Goal: Task Accomplishment & Management: Manage account settings

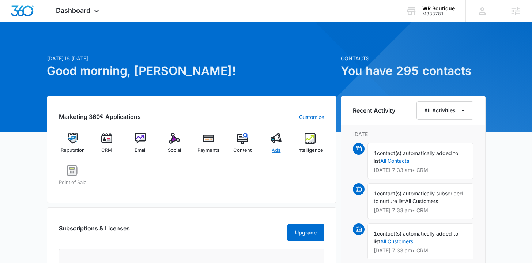
click at [276, 145] on div "Ads" at bounding box center [276, 146] width 28 height 26
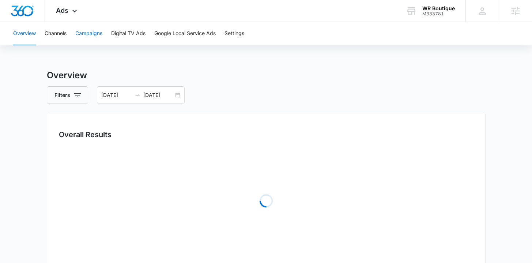
click at [92, 34] on button "Campaigns" at bounding box center [88, 33] width 27 height 23
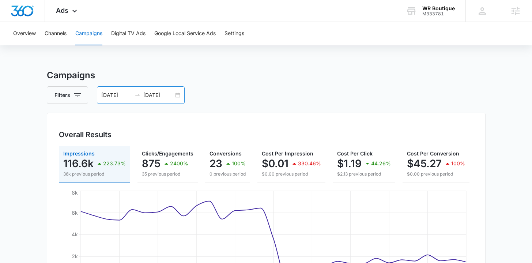
click at [180, 96] on div "08/11/2025 09/10/2025" at bounding box center [141, 95] width 88 height 18
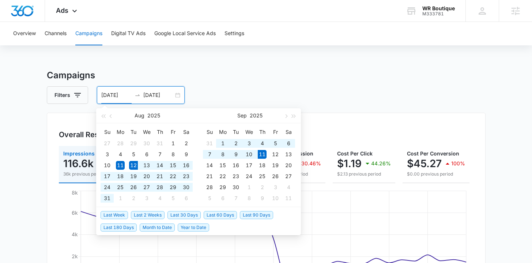
click at [182, 212] on span "Last 30 Days" at bounding box center [183, 215] width 33 height 8
type input "08/12/2025"
type input "09/11/2025"
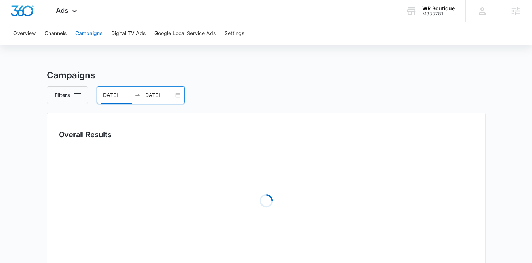
click at [33, 128] on main "Campaigns Filters 08/12/2025 09/11/2025 Overall Results Loading Campaigns List …" at bounding box center [266, 259] width 532 height 381
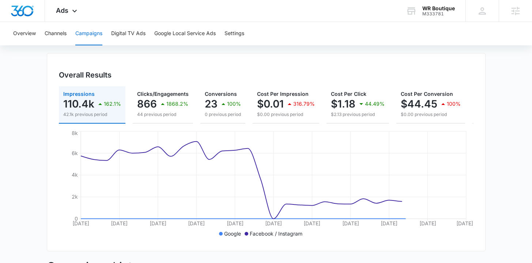
scroll to position [62, 0]
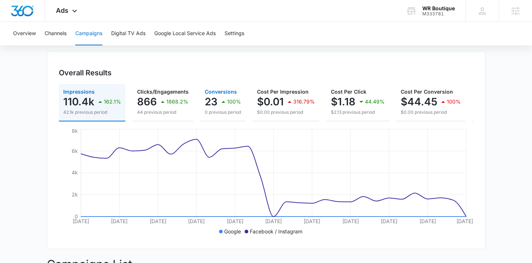
click at [225, 107] on div "100%" at bounding box center [230, 101] width 22 height 15
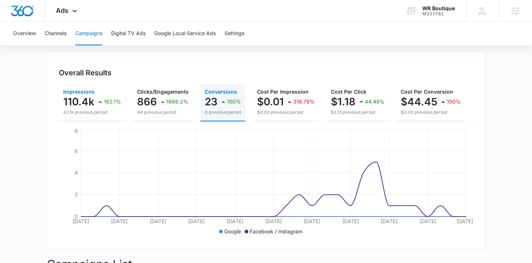
click at [93, 102] on p "110.4k" at bounding box center [78, 102] width 31 height 12
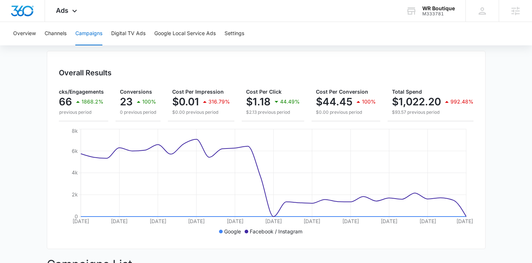
scroll to position [0, 91]
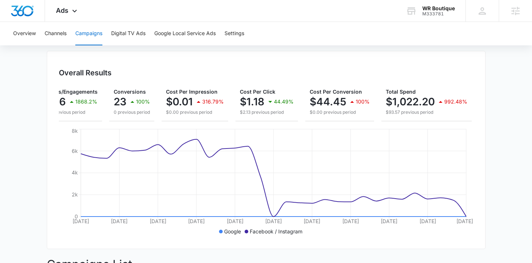
drag, startPoint x: 277, startPoint y: 129, endPoint x: 260, endPoint y: 129, distance: 17.2
click at [260, 129] on div "Impressions 110.4k 162.1% 42.1k previous period Clicks/Engagements 866 1868.2% …" at bounding box center [266, 160] width 415 height 153
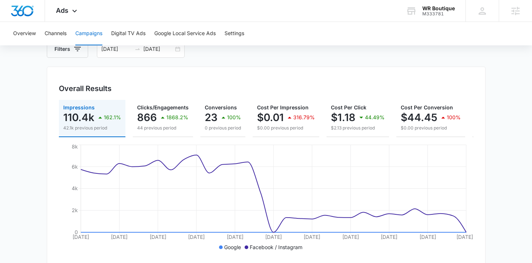
scroll to position [11, 0]
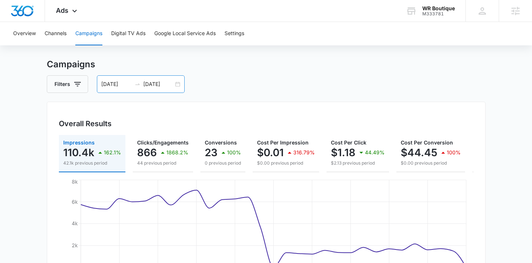
click at [177, 85] on div "08/12/2025 09/11/2025" at bounding box center [141, 84] width 88 height 18
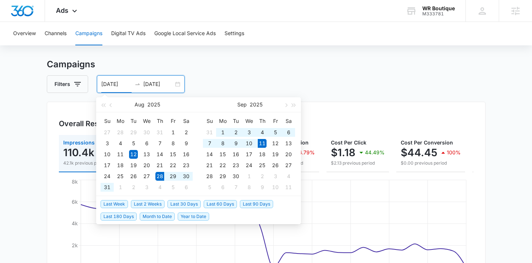
click at [141, 204] on span "Last 2 Weeks" at bounding box center [148, 204] width 34 height 8
type input "08/28/2025"
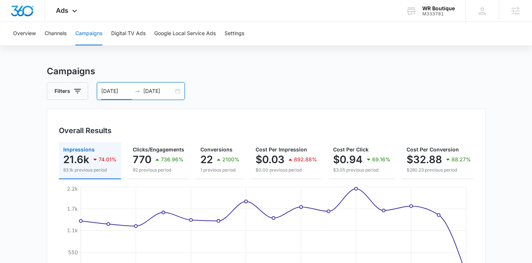
scroll to position [0, 0]
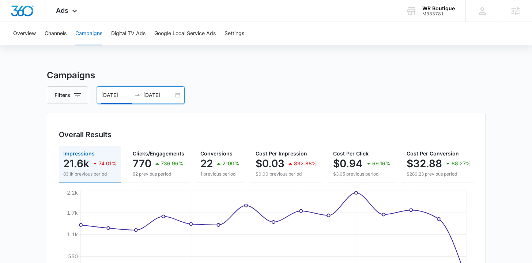
click at [207, 123] on div "Overall Results Impressions 21.6k 74.01% 83.1k previous period Clicks/Engagemen…" at bounding box center [266, 212] width 439 height 198
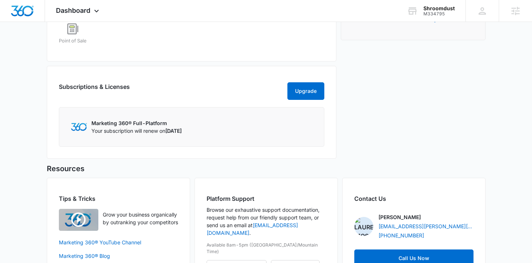
scroll to position [39, 0]
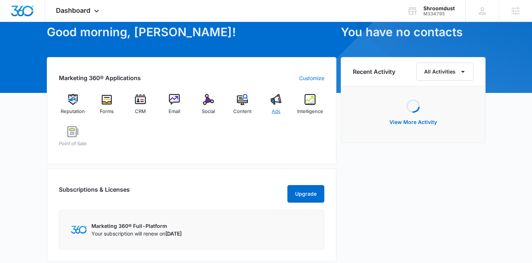
click at [272, 105] on div "Ads" at bounding box center [276, 107] width 28 height 26
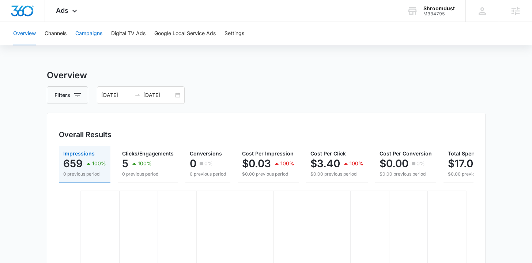
click at [87, 27] on button "Campaigns" at bounding box center [88, 33] width 27 height 23
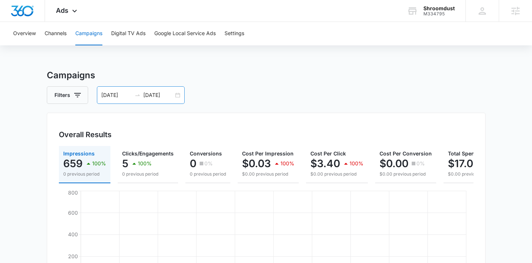
click at [179, 95] on div "08/11/2025 09/10/2025" at bounding box center [141, 95] width 88 height 18
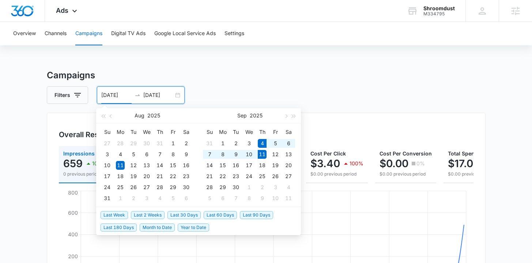
click at [110, 216] on span "Last Week" at bounding box center [114, 215] width 27 height 8
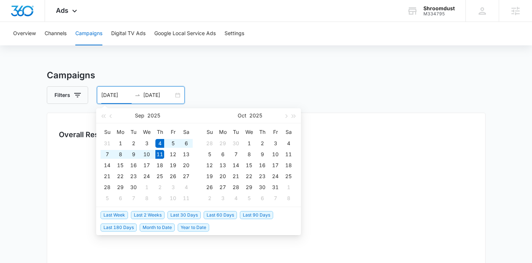
type input "09/04/2025"
type input "09/11/2025"
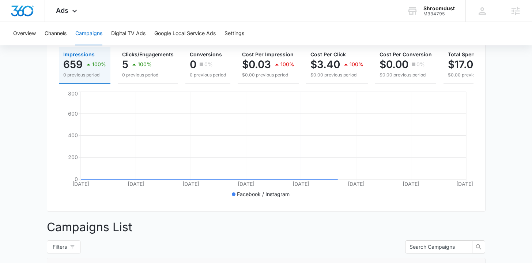
scroll to position [234, 0]
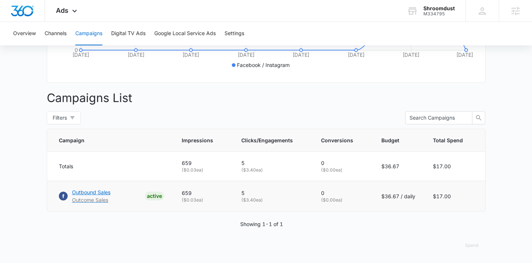
click at [95, 193] on p "Outbound Sales" at bounding box center [91, 192] width 38 height 8
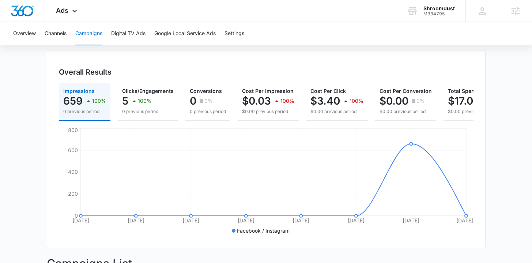
scroll to position [61, 0]
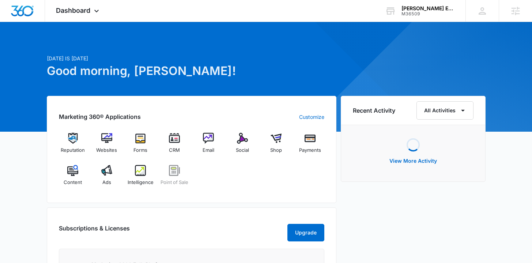
scroll to position [42, 0]
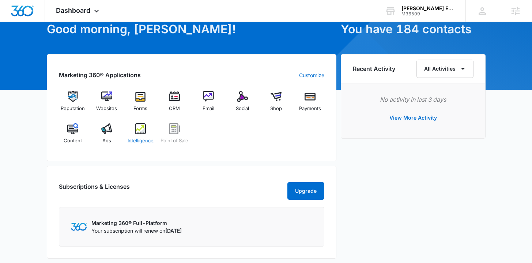
click at [133, 139] on span "Intelligence" at bounding box center [141, 140] width 26 height 7
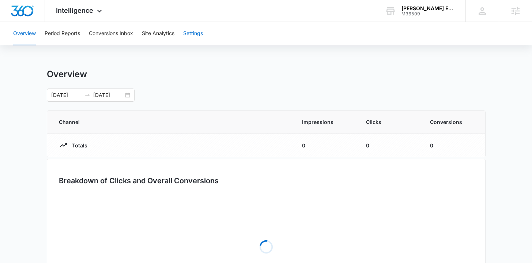
click at [185, 34] on button "Settings" at bounding box center [193, 33] width 20 height 23
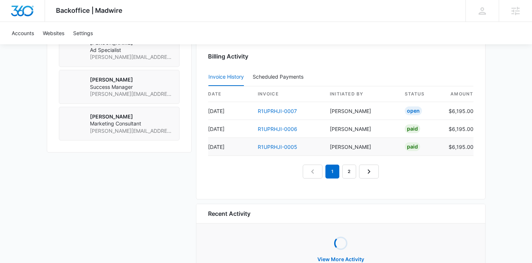
scroll to position [694, 0]
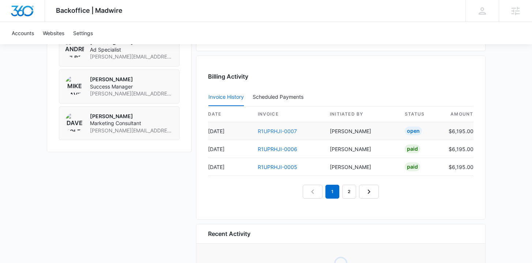
click at [272, 133] on link "R1UPRHJI-0007" at bounding box center [277, 131] width 39 height 6
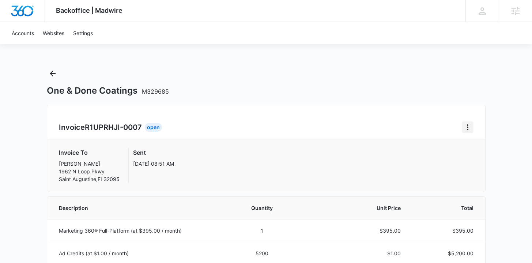
click at [465, 129] on icon "Home" at bounding box center [467, 127] width 9 height 9
click at [472, 158] on div "Retry Payment" at bounding box center [492, 158] width 42 height 5
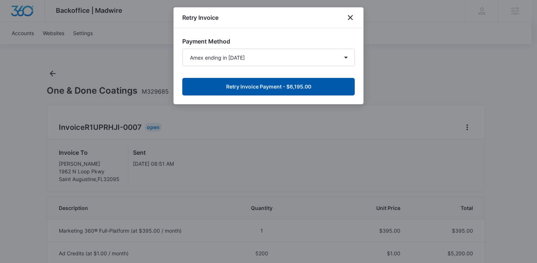
click at [316, 91] on button "Retry Invoice Payment - $6,195.00" at bounding box center [268, 87] width 173 height 18
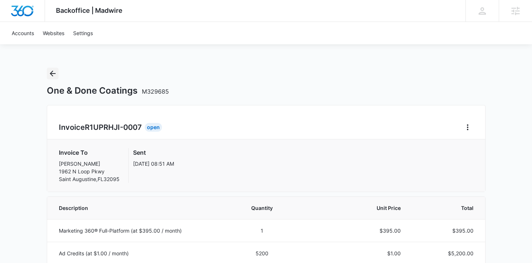
click at [56, 75] on icon "Back" at bounding box center [52, 73] width 9 height 9
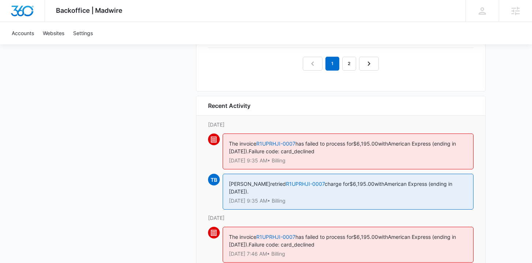
scroll to position [731, 0]
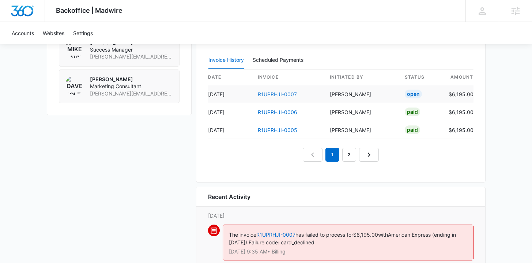
click at [276, 93] on link "R1UPRHJI-0007" at bounding box center [277, 94] width 39 height 6
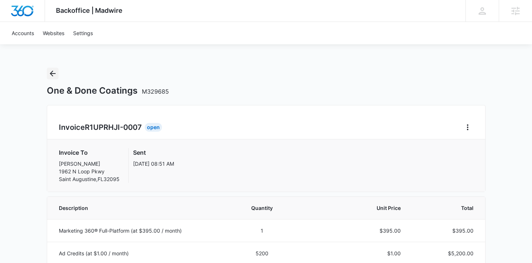
click at [56, 73] on icon "Back" at bounding box center [52, 73] width 9 height 9
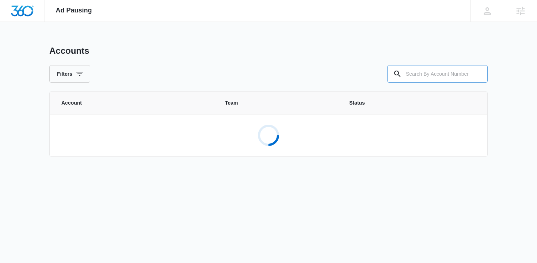
click at [421, 78] on input "text" at bounding box center [438, 74] width 101 height 18
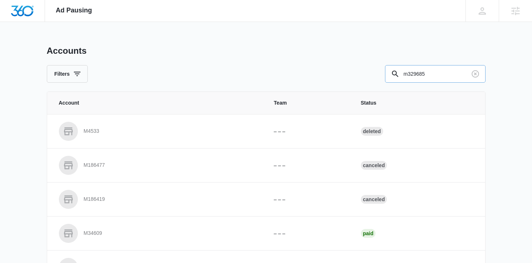
type input "m329685"
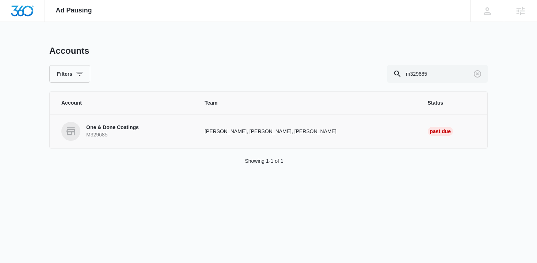
click at [118, 127] on p "One & Done Coatings" at bounding box center [112, 127] width 53 height 7
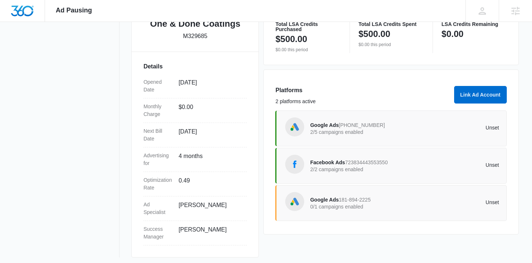
scroll to position [175, 0]
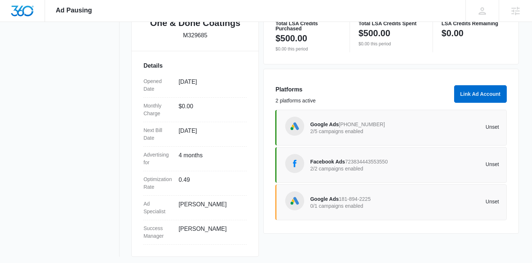
click at [318, 125] on span "Google Ads" at bounding box center [324, 124] width 29 height 6
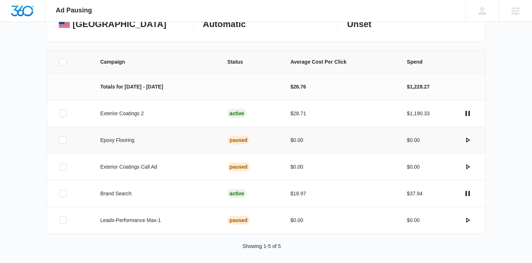
scroll to position [131, 0]
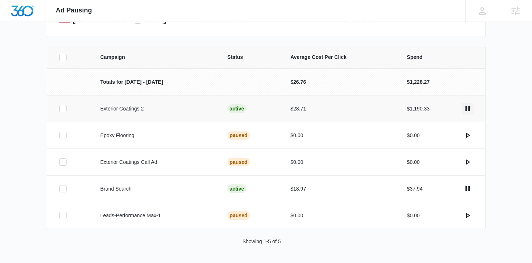
click at [467, 109] on icon "actions.pause" at bounding box center [467, 108] width 9 height 9
click at [468, 187] on icon "actions.pause" at bounding box center [467, 188] width 4 height 5
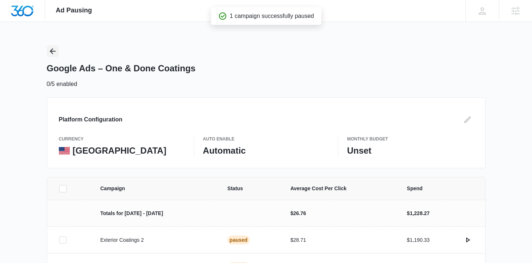
click at [54, 51] on icon "Back" at bounding box center [53, 51] width 6 height 6
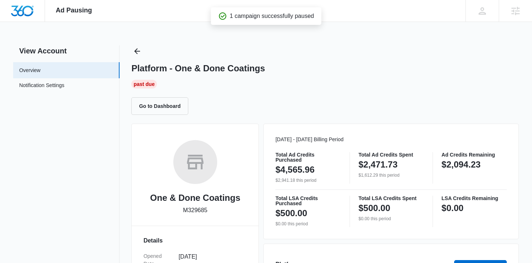
scroll to position [168, 0]
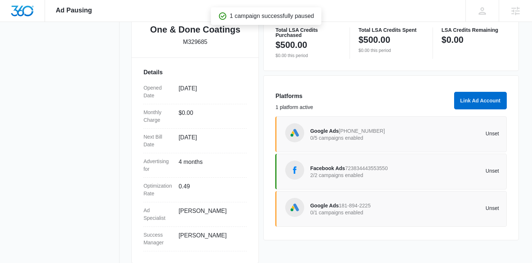
click at [344, 169] on span "Facebook Ads" at bounding box center [327, 168] width 35 height 6
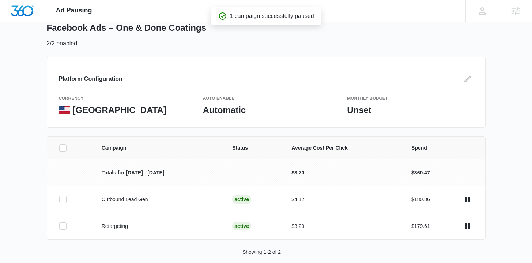
scroll to position [51, 0]
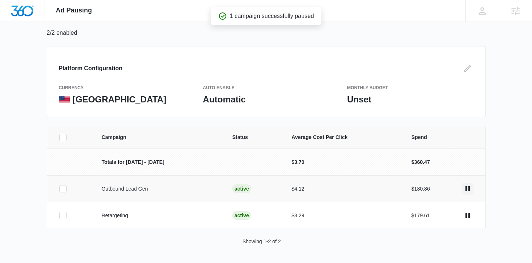
click at [467, 188] on icon "actions.pause" at bounding box center [467, 188] width 4 height 5
click at [468, 216] on icon "actions.pause" at bounding box center [467, 215] width 4 height 5
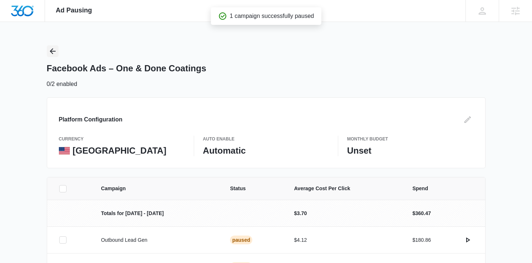
click at [56, 50] on icon "Back" at bounding box center [52, 51] width 9 height 9
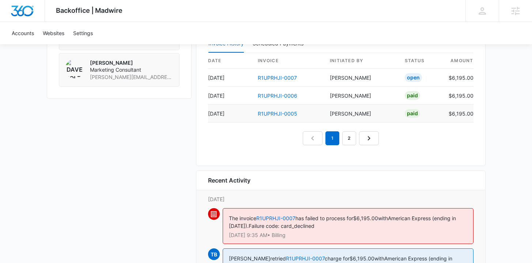
scroll to position [739, 0]
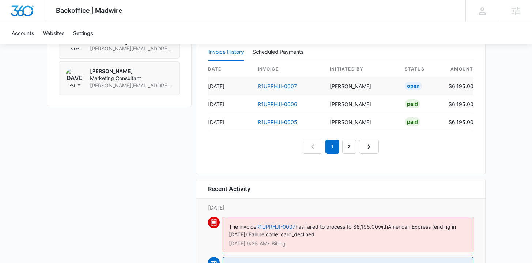
click at [280, 84] on link "R1UPRHJI-0007" at bounding box center [277, 86] width 39 height 6
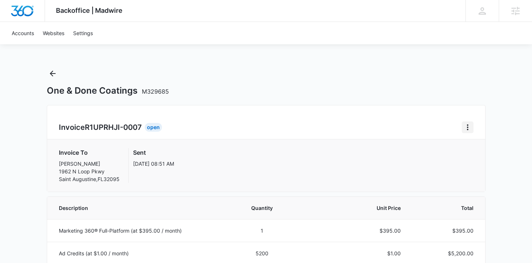
click at [467, 128] on icon "Home" at bounding box center [467, 127] width 1 height 6
click at [475, 158] on div "Retry Payment" at bounding box center [492, 158] width 42 height 5
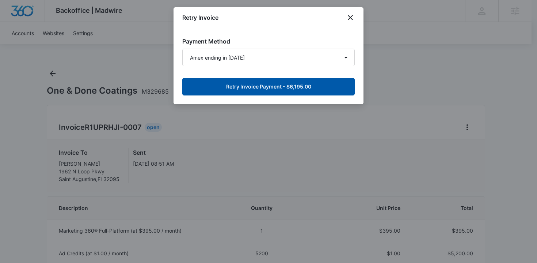
click at [301, 87] on button "Retry Invoice Payment - $6,195.00" at bounding box center [268, 87] width 173 height 18
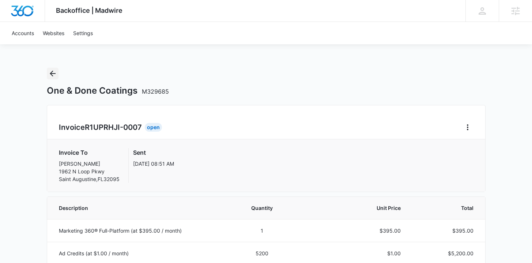
click at [55, 71] on icon "Back" at bounding box center [52, 73] width 9 height 9
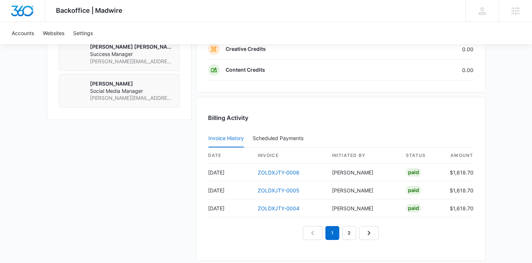
scroll to position [744, 0]
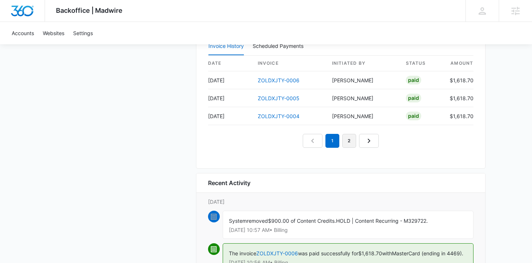
click at [351, 144] on link "2" at bounding box center [349, 141] width 14 height 14
click at [336, 140] on link "1" at bounding box center [332, 141] width 14 height 14
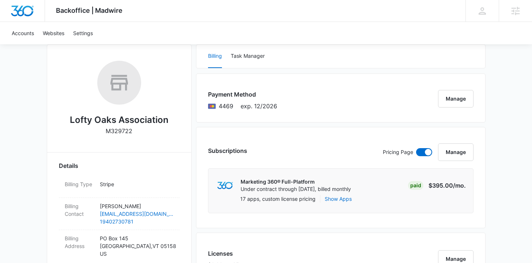
scroll to position [0, 0]
